Goal: Task Accomplishment & Management: Manage account settings

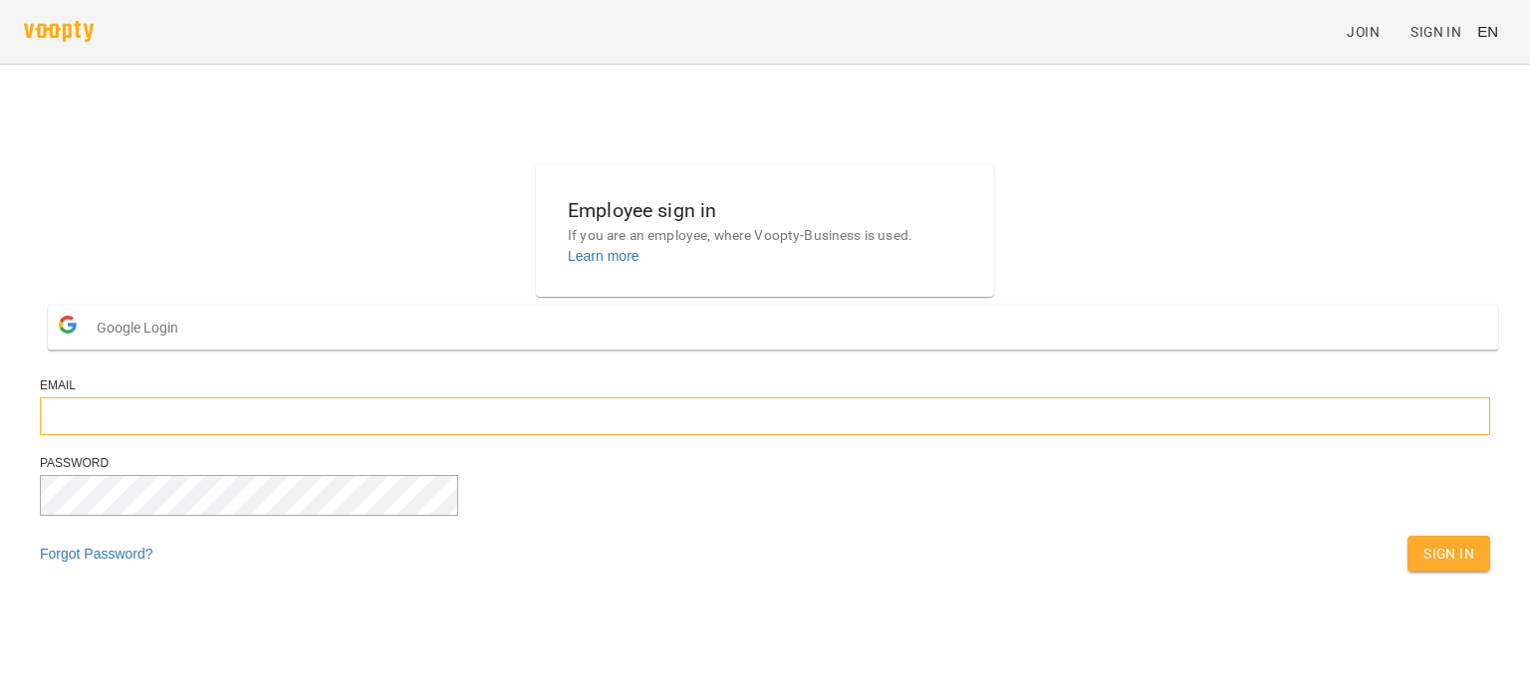
type input "**********"
click at [1423, 566] on span "Sign In" at bounding box center [1448, 554] width 51 height 24
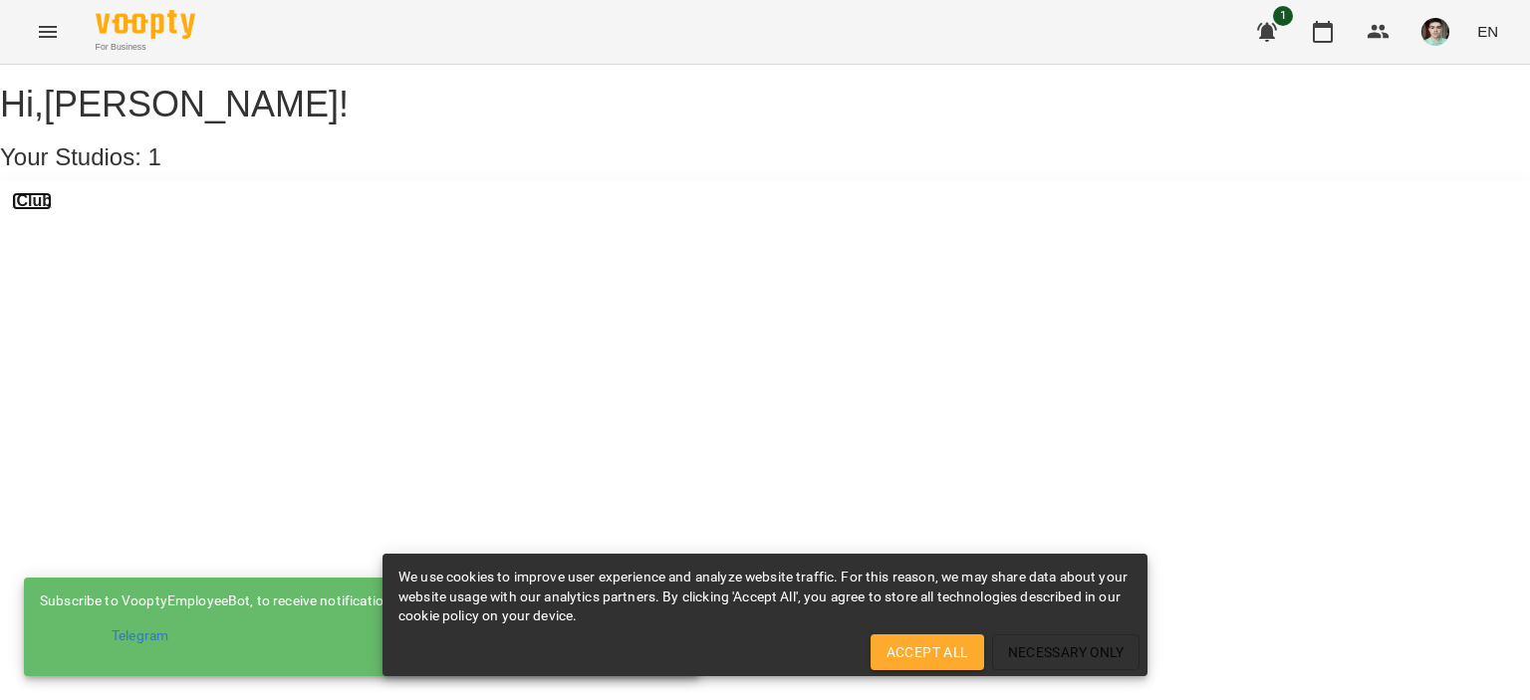
click at [49, 210] on h3 "iClub" at bounding box center [32, 201] width 40 height 18
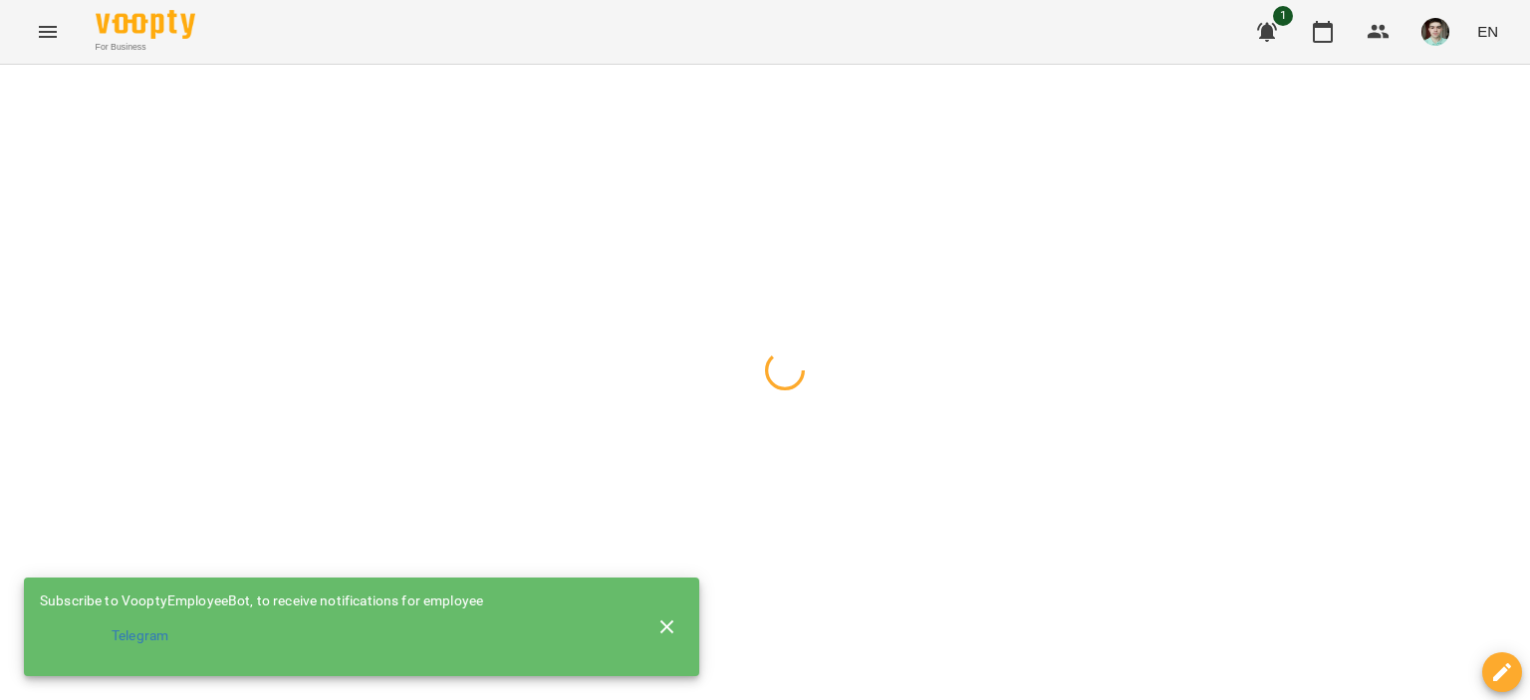
click at [662, 624] on icon "button" at bounding box center [667, 627] width 14 height 14
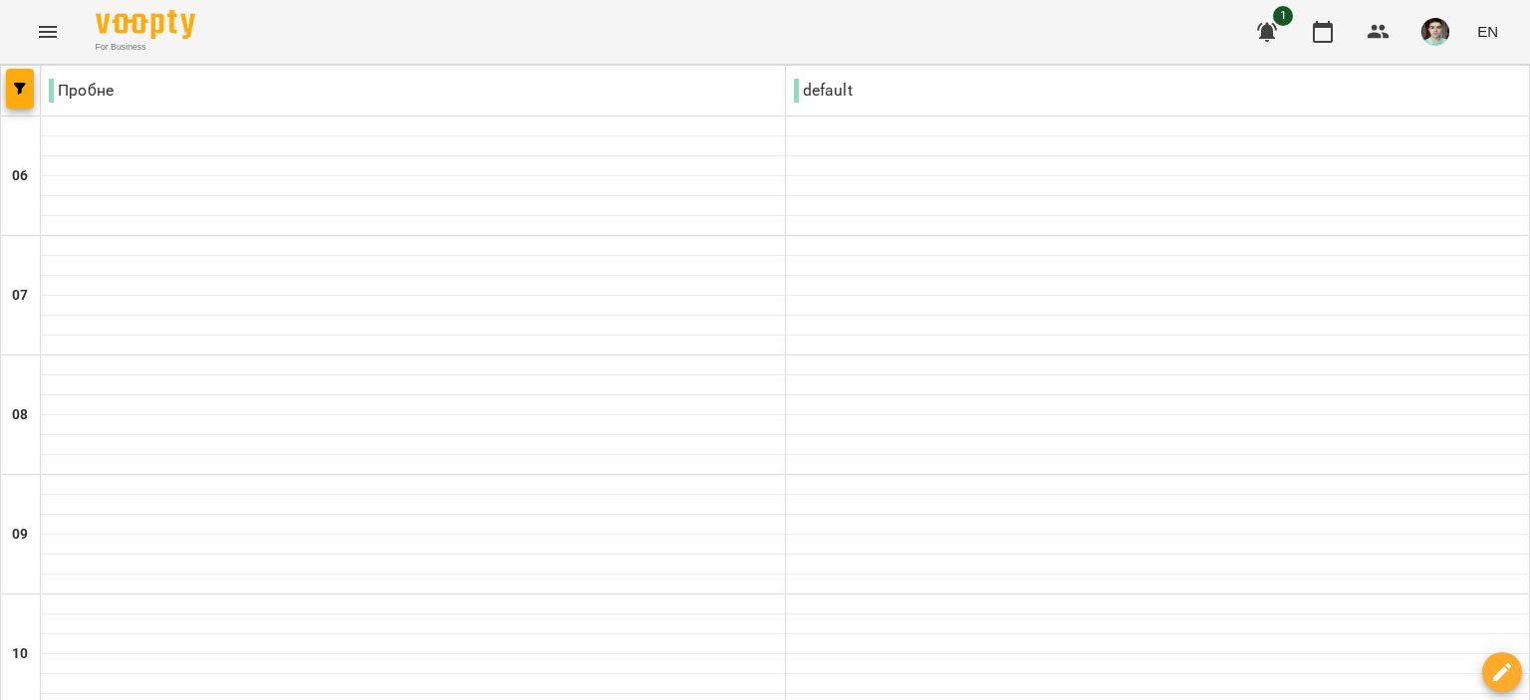
scroll to position [299, 0]
click at [1496, 37] on span "EN" at bounding box center [1487, 31] width 21 height 21
click at [1422, 115] on div "Українська" at bounding box center [1450, 113] width 102 height 36
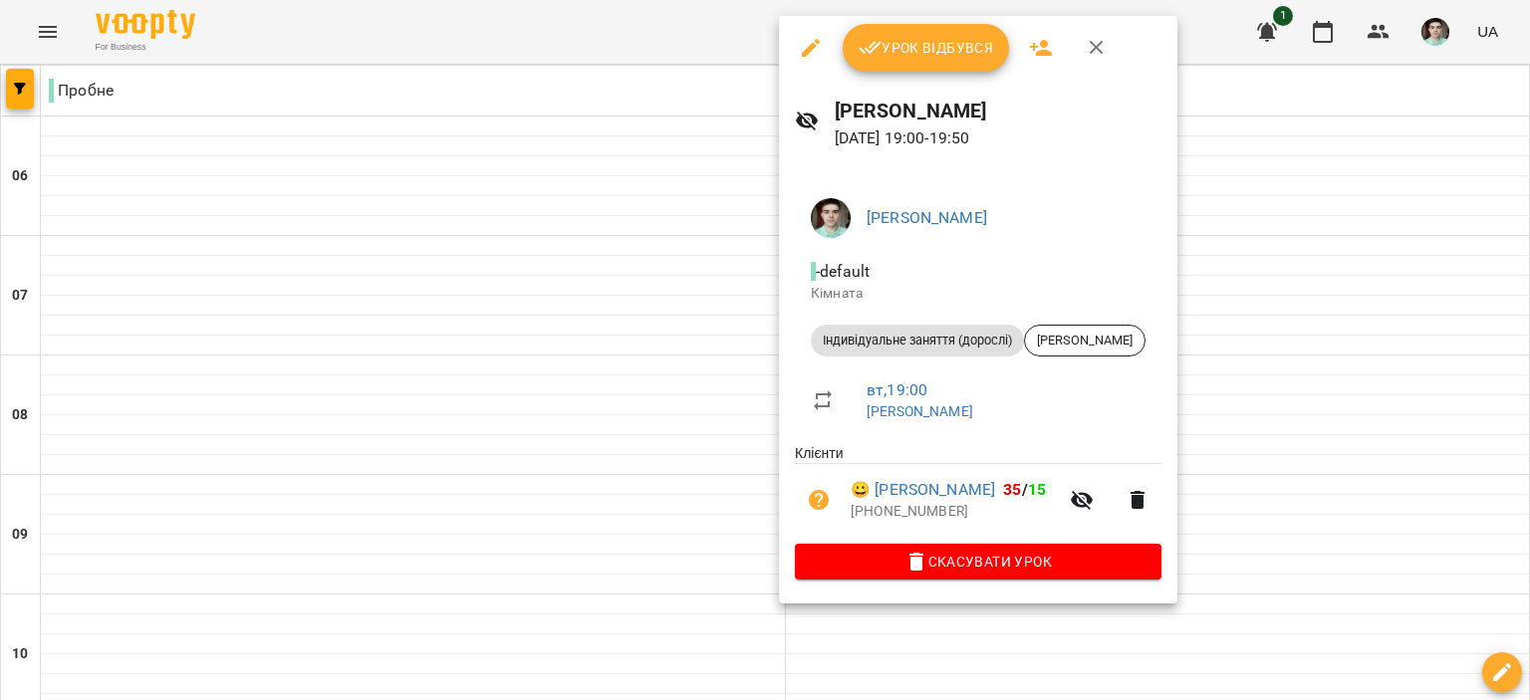
click at [905, 50] on span "Урок відбувся" at bounding box center [926, 48] width 135 height 24
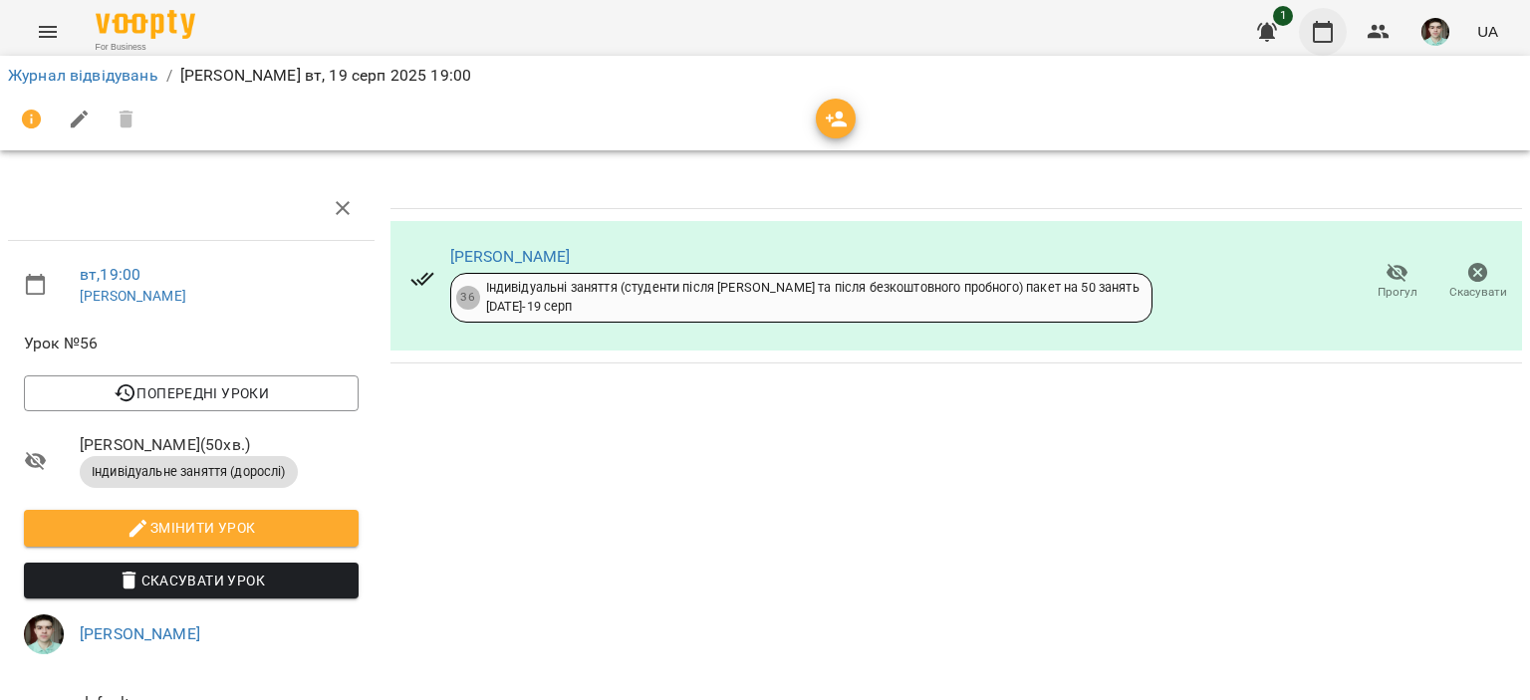
click at [1318, 37] on icon "button" at bounding box center [1323, 32] width 24 height 24
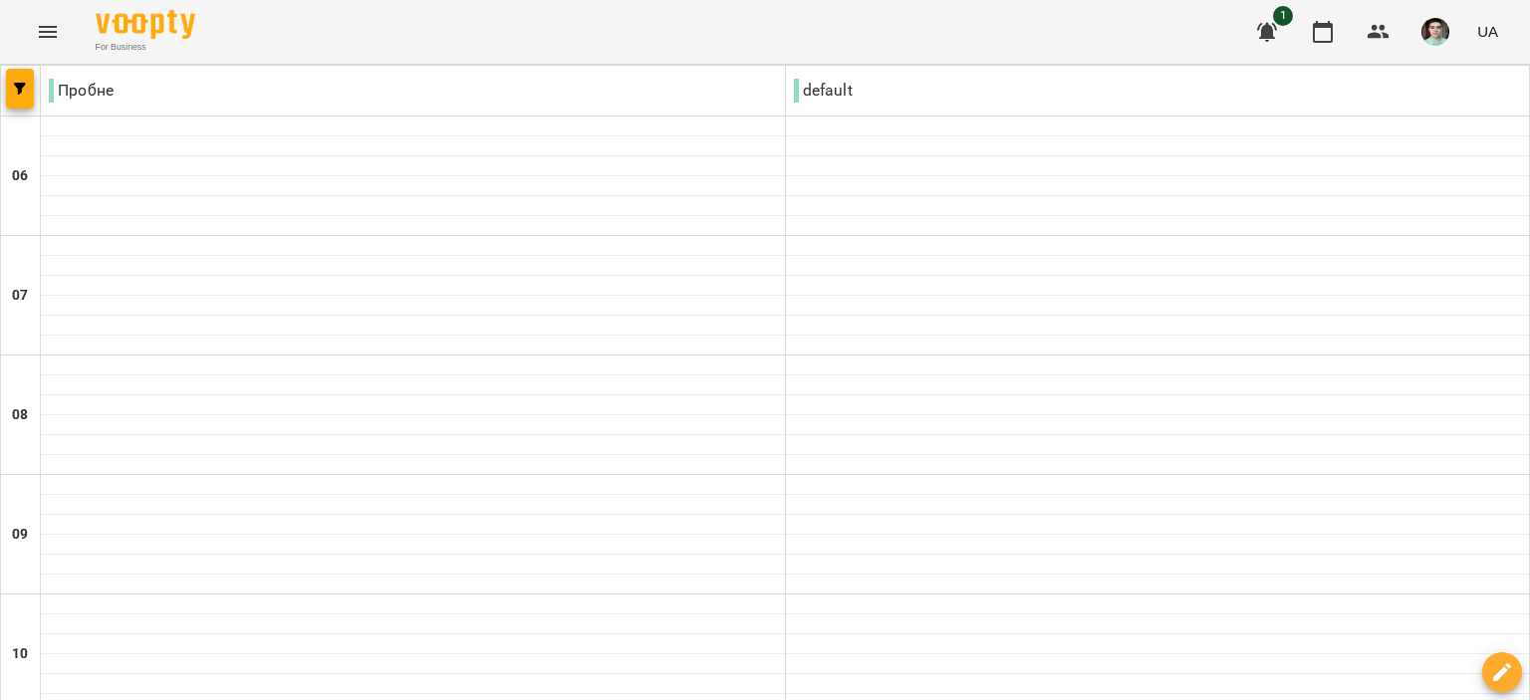
scroll to position [1580, 0]
